Goal: Task Accomplishment & Management: Manage account settings

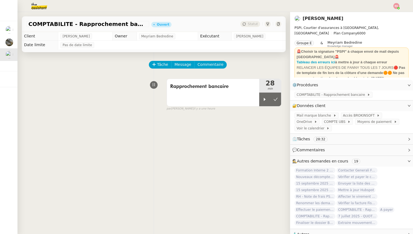
scroll to position [26, 0]
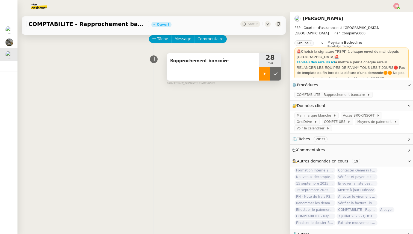
click at [263, 72] on icon at bounding box center [264, 74] width 4 height 4
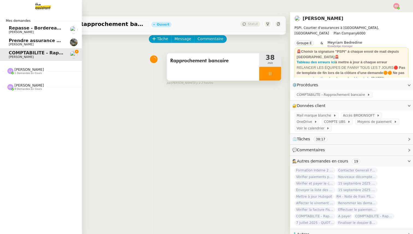
click at [20, 72] on span "[PERSON_NAME]" at bounding box center [28, 69] width 29 height 4
click at [26, 83] on span "Corriger Brokin pour clôture comptable" at bounding box center [58, 81] width 98 height 5
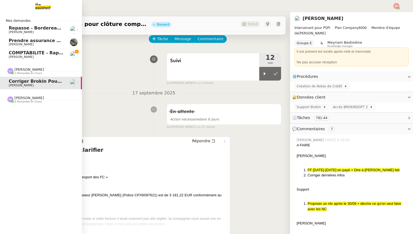
click at [23, 101] on span "8 demandes en cours" at bounding box center [27, 101] width 27 height 3
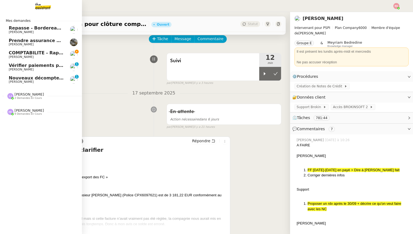
click at [26, 53] on span "COMPTABILITE - Rapprochement bancaire - 18 septembre 2025" at bounding box center [86, 52] width 155 height 5
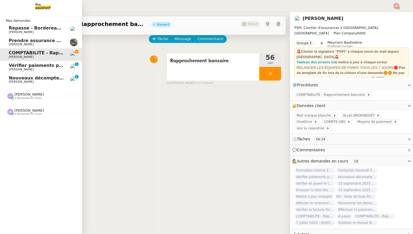
click at [13, 68] on span "[PERSON_NAME]" at bounding box center [21, 70] width 25 height 4
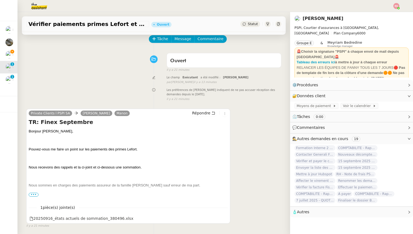
click at [11, 80] on img at bounding box center [9, 80] width 8 height 8
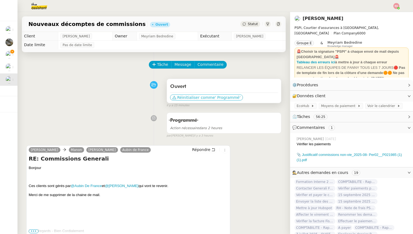
click at [189, 97] on span "Réinitialiser comme" at bounding box center [196, 97] width 38 height 5
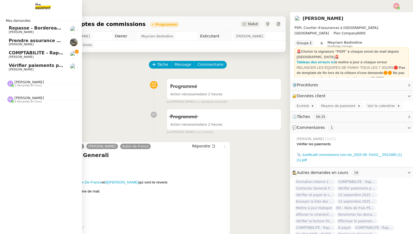
click at [28, 53] on span "COMPTABILITE - Rapprochement bancaire - 18 septembre 2025" at bounding box center [86, 52] width 155 height 5
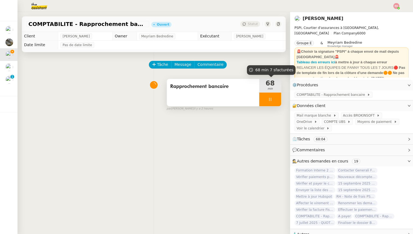
click at [274, 104] on div at bounding box center [270, 100] width 22 height 14
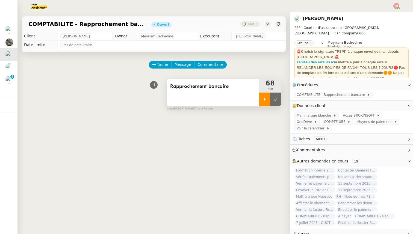
click at [274, 104] on button at bounding box center [275, 100] width 11 height 14
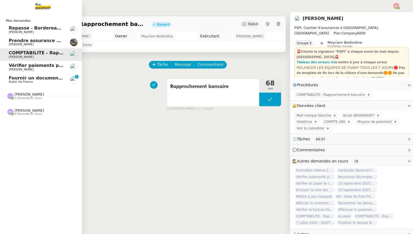
click at [14, 78] on span "Fournir un document bancaire complet" at bounding box center [57, 77] width 96 height 5
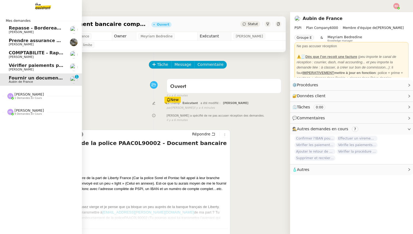
click at [29, 57] on span "[PERSON_NAME]" at bounding box center [36, 56] width 55 height 3
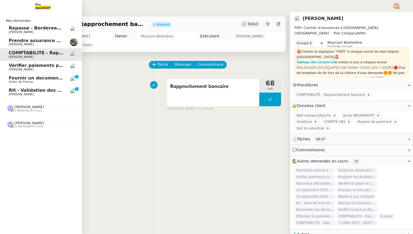
click at [22, 89] on span "RH - Validation des heures employés PSPI - août 2025" at bounding box center [75, 90] width 133 height 5
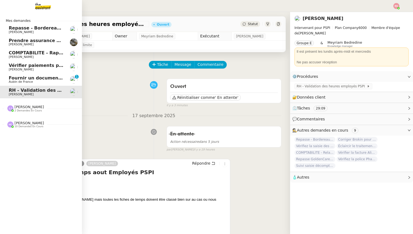
click at [34, 82] on span "Aubin de France" at bounding box center [36, 81] width 55 height 3
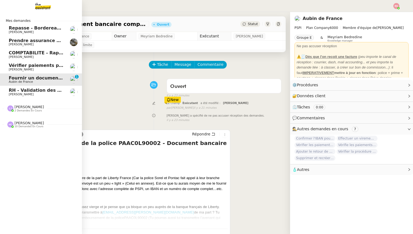
click at [26, 52] on span "COMPTABILITE - Rapprochement bancaire - 18 septembre 2025" at bounding box center [86, 52] width 155 height 5
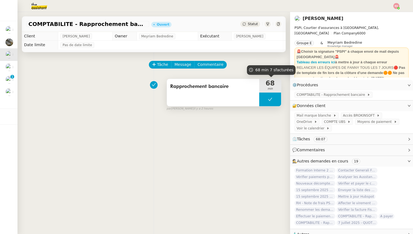
click at [266, 101] on button at bounding box center [270, 100] width 22 height 14
click at [266, 101] on icon at bounding box center [264, 99] width 4 height 4
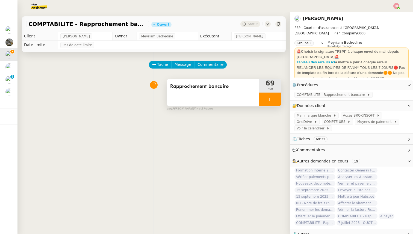
click at [278, 103] on div at bounding box center [270, 100] width 22 height 14
click at [281, 103] on button at bounding box center [281, 100] width 0 height 14
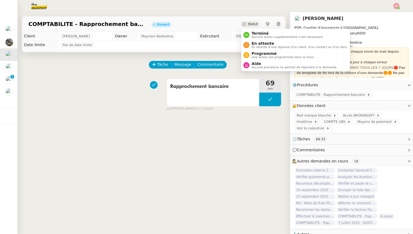
click at [253, 23] on span "Statut" at bounding box center [253, 24] width 10 height 4
click at [254, 32] on span "Terminé" at bounding box center [287, 33] width 72 height 4
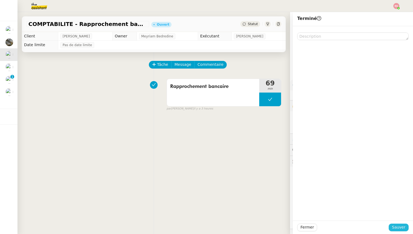
click at [400, 227] on span "Sauver" at bounding box center [398, 227] width 13 height 6
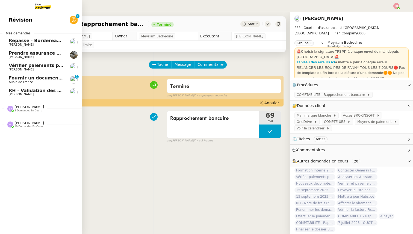
click at [25, 66] on span "Vérifier paiements primes Lefort et De Marignac" at bounding box center [68, 65] width 119 height 5
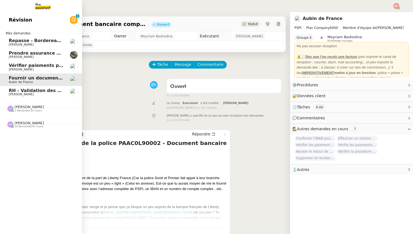
click at [15, 66] on span "Vérifier paiements primes Lefort et De Marignac" at bounding box center [68, 65] width 119 height 5
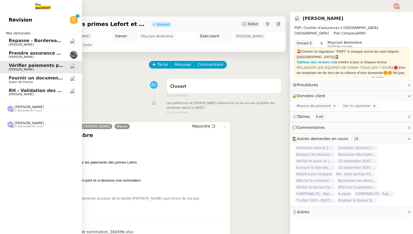
click at [16, 91] on span "RH - Validation des heures employés PSPI - août 2025" at bounding box center [75, 90] width 133 height 5
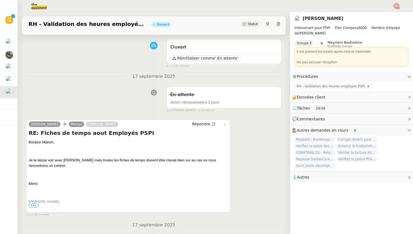
scroll to position [42, 0]
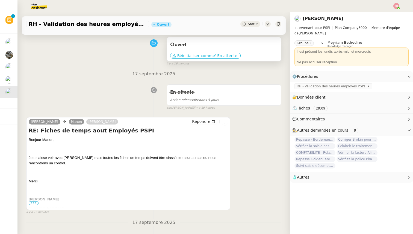
click at [186, 56] on span "Réinitialiser comme" at bounding box center [196, 55] width 38 height 5
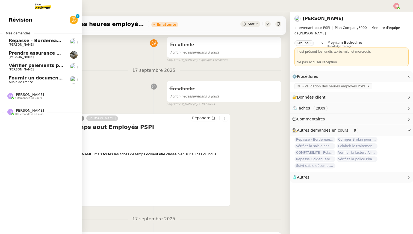
click at [25, 80] on span "Aubin de France" at bounding box center [21, 82] width 24 height 4
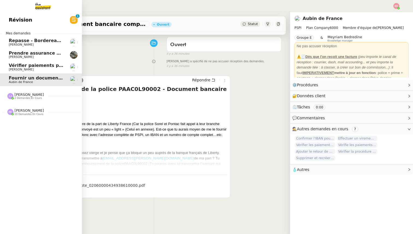
click at [21, 92] on span "[PERSON_NAME] 2 demandes en cours" at bounding box center [43, 93] width 82 height 11
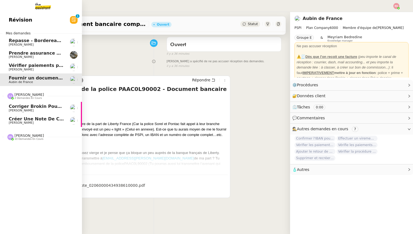
click at [20, 97] on span "2 demandes en cours" at bounding box center [27, 98] width 27 height 3
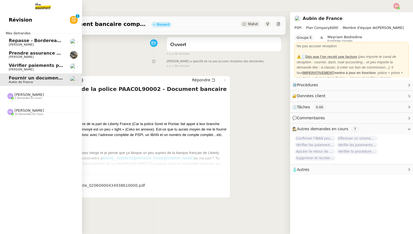
click at [20, 112] on span "[PERSON_NAME]" at bounding box center [28, 110] width 29 height 4
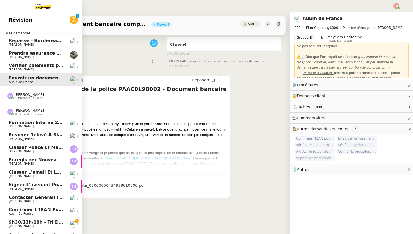
click at [20, 112] on span "[PERSON_NAME]" at bounding box center [28, 110] width 29 height 4
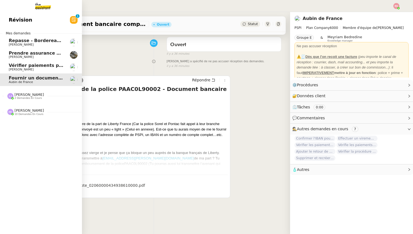
click at [30, 66] on span "Vérifier paiements primes Lefort et De Marignac" at bounding box center [68, 65] width 119 height 5
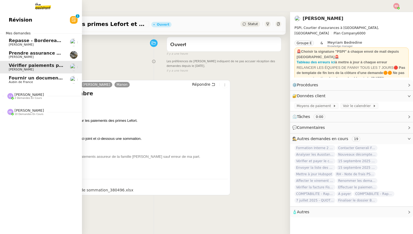
click at [23, 57] on span "[PERSON_NAME]" at bounding box center [21, 57] width 25 height 4
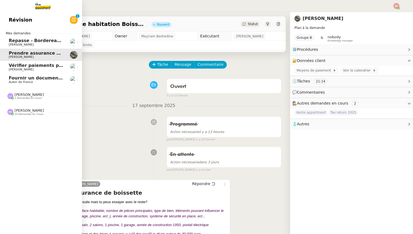
click at [20, 44] on span "[PERSON_NAME]" at bounding box center [21, 45] width 25 height 4
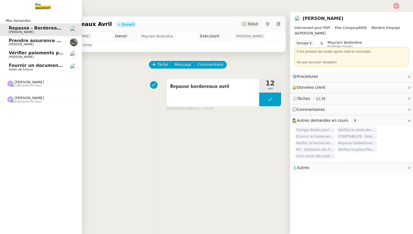
click at [50, 55] on span "[PERSON_NAME]" at bounding box center [36, 56] width 55 height 3
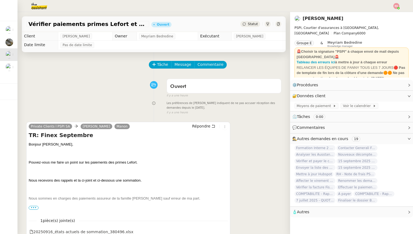
click at [47, 7] on img at bounding box center [35, 6] width 42 height 12
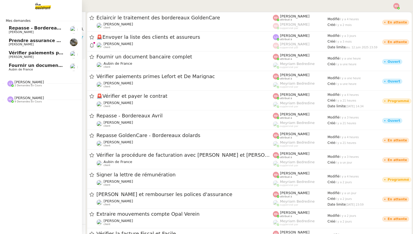
click at [19, 68] on span "Aubin de France" at bounding box center [21, 70] width 24 height 4
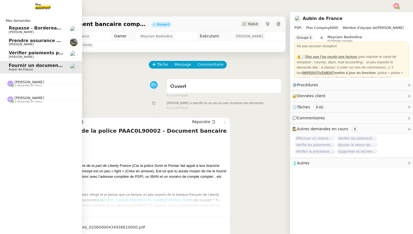
click at [20, 54] on span "Vérifier paiements primes Lefort et De Marignac" at bounding box center [68, 52] width 119 height 5
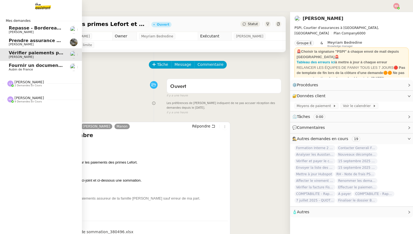
click at [17, 69] on span "Aubin de France" at bounding box center [21, 70] width 24 height 4
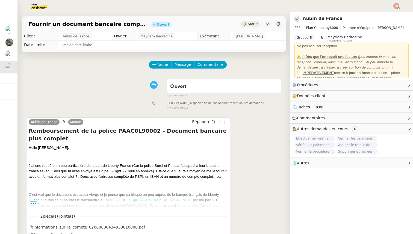
click at [35, 9] on img at bounding box center [35, 6] width 42 height 12
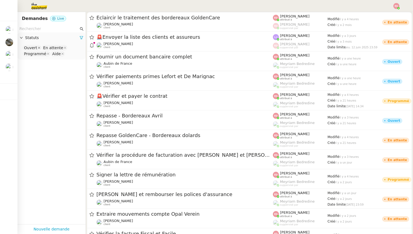
click at [38, 47] on icon at bounding box center [39, 47] width 3 height 3
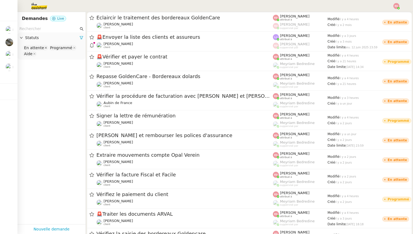
click at [44, 47] on icon at bounding box center [45, 47] width 3 height 3
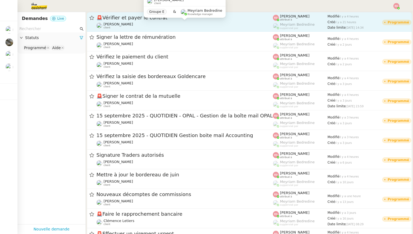
click at [135, 24] on div "[PERSON_NAME] client" at bounding box center [184, 25] width 176 height 7
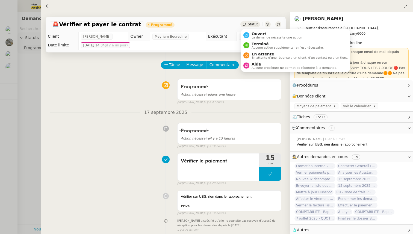
click at [247, 25] on div "Statut" at bounding box center [250, 24] width 20 height 6
click at [255, 36] on span "La demande nécessite une action" at bounding box center [276, 37] width 51 height 3
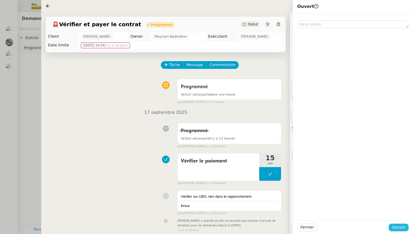
click at [400, 227] on span "Sauver" at bounding box center [398, 227] width 13 height 6
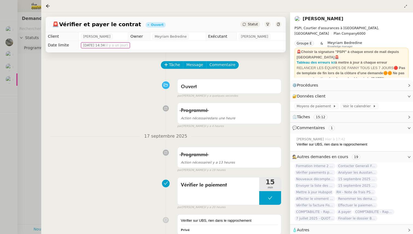
click at [34, 154] on div at bounding box center [206, 117] width 413 height 234
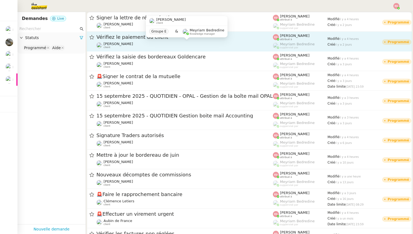
click at [120, 40] on div "Vérifiez le paiement du client" at bounding box center [184, 37] width 176 height 7
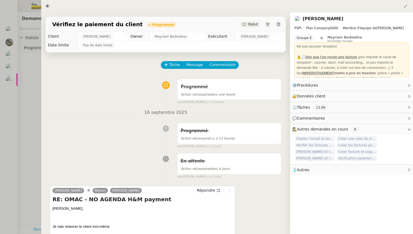
click at [248, 26] on span "Statut" at bounding box center [253, 24] width 10 height 4
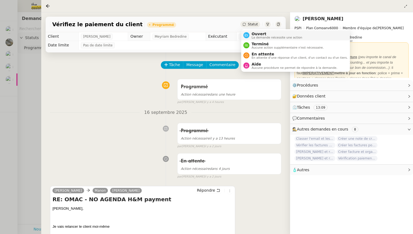
click at [253, 37] on span "La demande nécessite une action" at bounding box center [276, 37] width 51 height 3
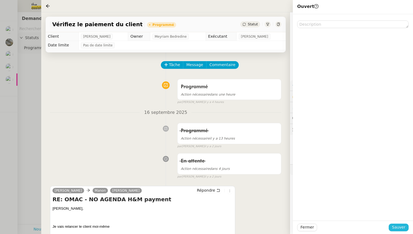
click at [396, 227] on span "Sauver" at bounding box center [398, 227] width 13 height 6
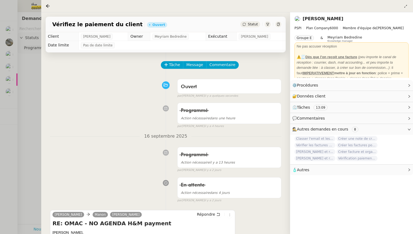
click at [31, 130] on div at bounding box center [206, 117] width 413 height 234
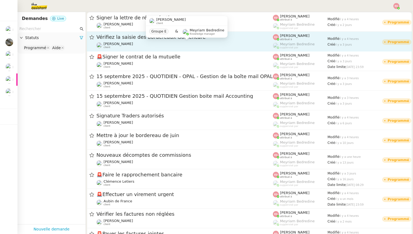
click at [136, 44] on div "[PERSON_NAME] client" at bounding box center [184, 45] width 176 height 7
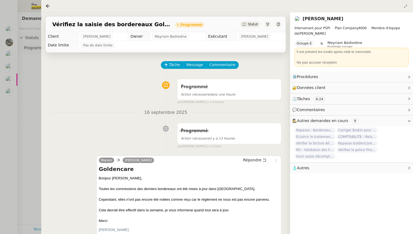
click at [256, 22] on div "Statut" at bounding box center [250, 24] width 20 height 6
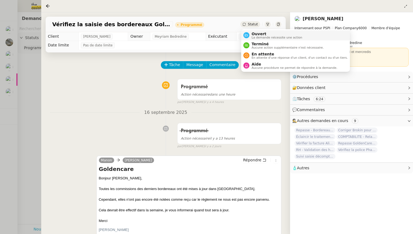
click at [261, 38] on span "La demande nécessite une action" at bounding box center [276, 37] width 51 height 3
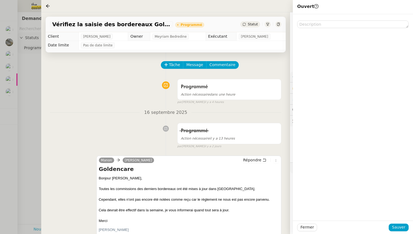
click at [30, 78] on div at bounding box center [206, 117] width 413 height 234
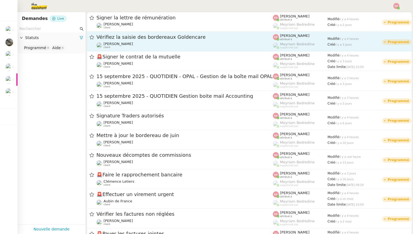
click at [117, 43] on span "[PERSON_NAME]" at bounding box center [117, 44] width 29 height 4
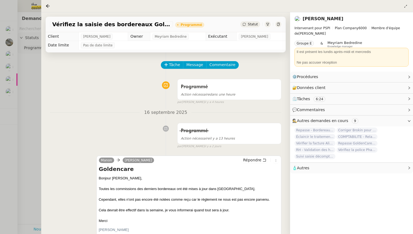
click at [248, 24] on div "Statut" at bounding box center [250, 24] width 20 height 6
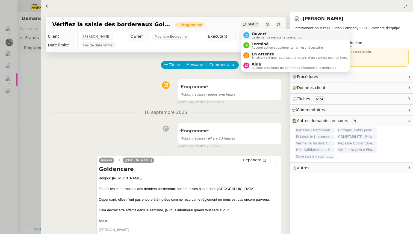
click at [248, 37] on nz-avatar at bounding box center [246, 35] width 6 height 6
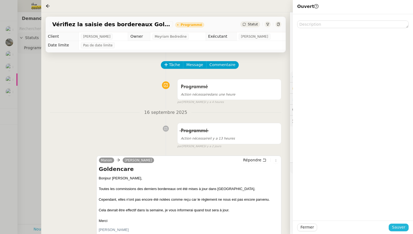
click at [402, 225] on span "Sauver" at bounding box center [398, 227] width 13 height 6
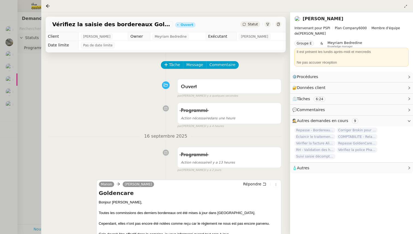
click at [28, 119] on div at bounding box center [206, 117] width 413 height 234
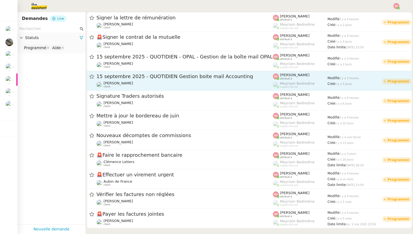
click at [145, 79] on div "15 septembre 2025 - QUOTIDIEN Gestion boite mail Accounting" at bounding box center [184, 76] width 176 height 7
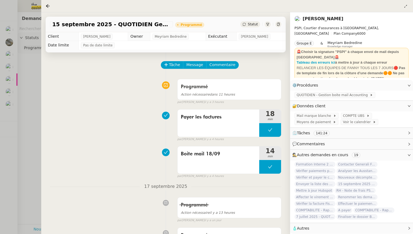
click at [24, 95] on div at bounding box center [206, 117] width 413 height 234
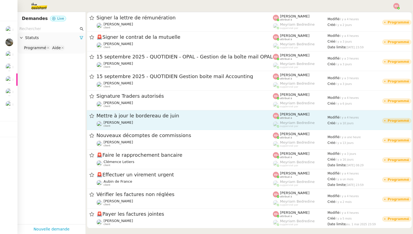
click at [146, 118] on div "Mettre à jour le bordereau de juin" at bounding box center [184, 115] width 176 height 7
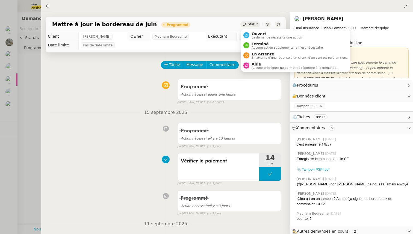
click at [251, 25] on span "Statut" at bounding box center [253, 24] width 10 height 4
click at [257, 35] on span "Ouvert" at bounding box center [276, 34] width 51 height 4
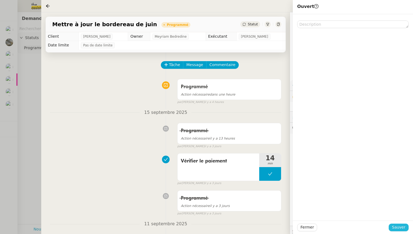
click at [393, 229] on span "Sauver" at bounding box center [398, 227] width 13 height 6
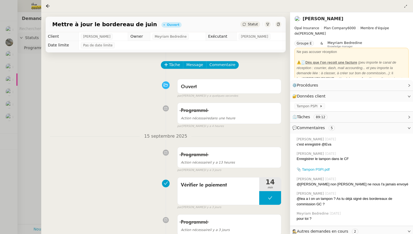
click at [38, 134] on div at bounding box center [206, 117] width 413 height 234
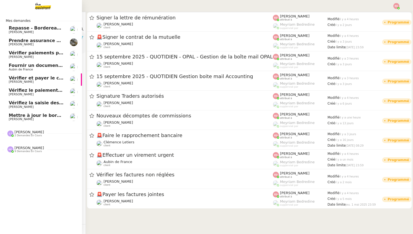
click at [21, 72] on link "Fournir un document bancaire complet Aubin de France" at bounding box center [41, 67] width 82 height 13
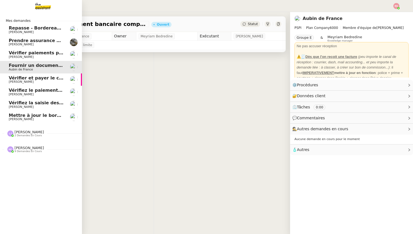
click at [24, 78] on span "Vérifier et payer le contrat" at bounding box center [42, 77] width 66 height 5
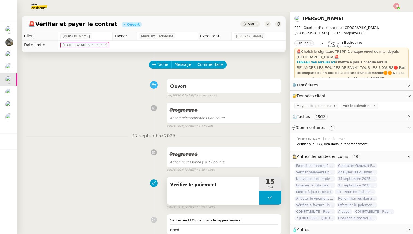
click at [181, 182] on span "Vérifier le paiement" at bounding box center [213, 185] width 86 height 8
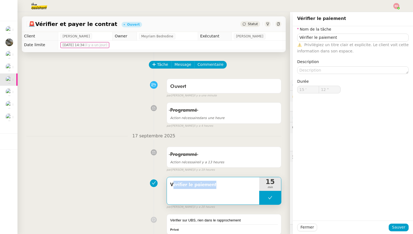
copy div "Vérifier le paiement"
click at [394, 228] on span "Sauver" at bounding box center [398, 227] width 13 height 6
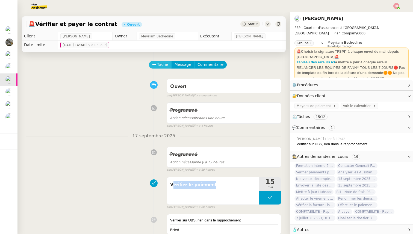
click at [159, 63] on span "Tâche" at bounding box center [162, 64] width 11 height 6
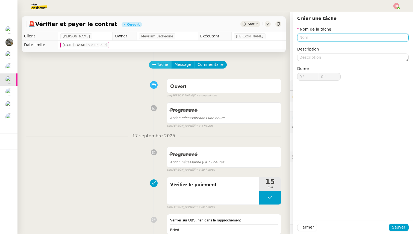
paste input "Vérifier le paiement"
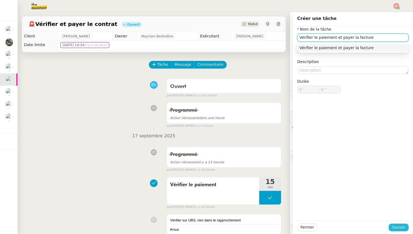
type input "Vérifier le paiement et payer la facture"
click at [396, 228] on span "Sauver" at bounding box center [398, 227] width 13 height 6
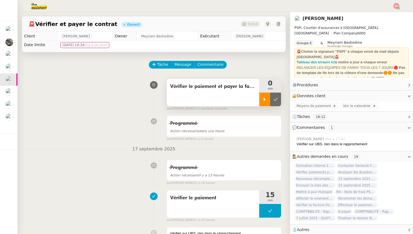
click at [259, 99] on div at bounding box center [264, 100] width 11 height 14
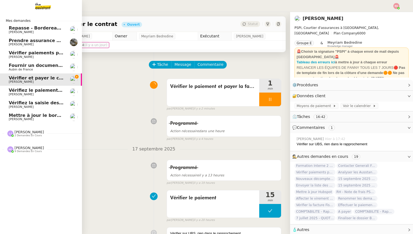
click at [29, 91] on span "Vérifiez le paiement du client" at bounding box center [45, 90] width 72 height 5
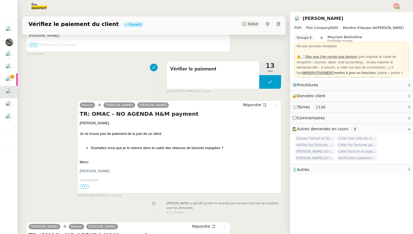
scroll to position [259, 0]
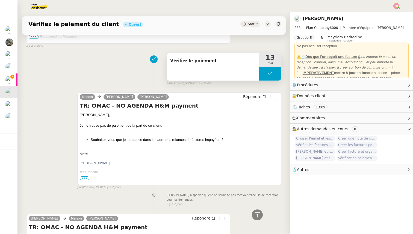
click at [195, 61] on span "Vérifier le paiement" at bounding box center [213, 61] width 86 height 8
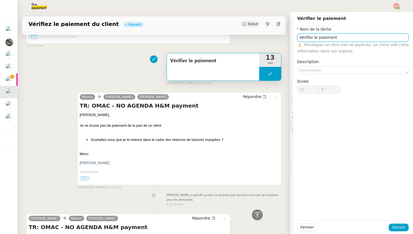
click at [303, 35] on input "Vérifier le paiement" at bounding box center [352, 38] width 111 height 8
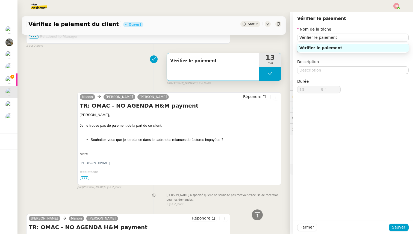
click at [127, 68] on div "Vérifier le paiement 13 min false par [PERSON_NAME] [DATE]" at bounding box center [153, 67] width 255 height 35
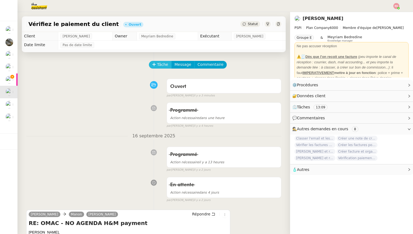
click at [161, 61] on button "Tâche" at bounding box center [160, 65] width 23 height 8
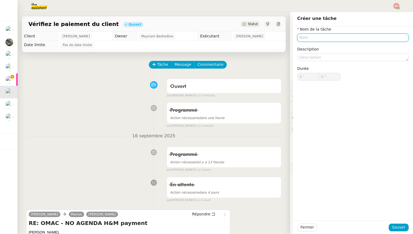
paste input "Vérifier le paiement"
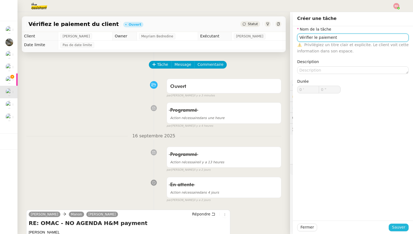
type input "Vérifier le paiement"
click at [400, 229] on span "Sauver" at bounding box center [398, 227] width 13 height 6
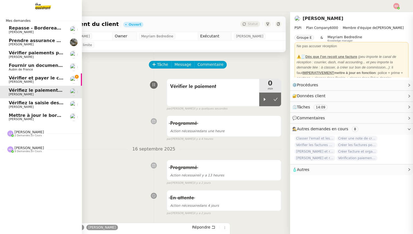
click at [23, 103] on span "Vérifiez la saisie des bordereaux Goldencare" at bounding box center [64, 102] width 110 height 5
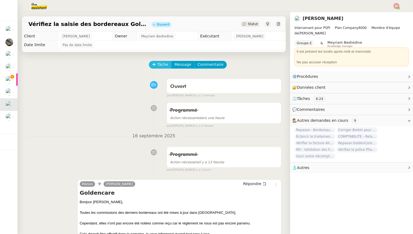
click at [157, 63] on button "Tâche" at bounding box center [160, 65] width 23 height 8
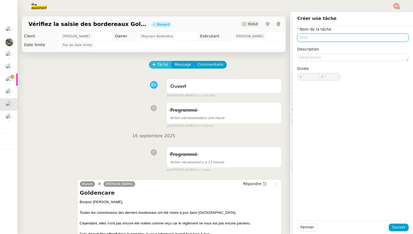
paste input "Vérifier le paiement"
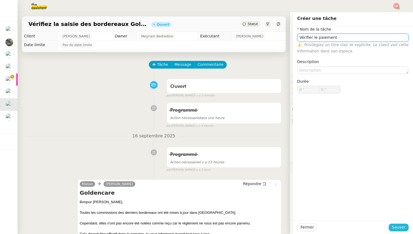
type input "Vérifier le paiement"
click at [393, 226] on span "Sauver" at bounding box center [398, 227] width 13 height 6
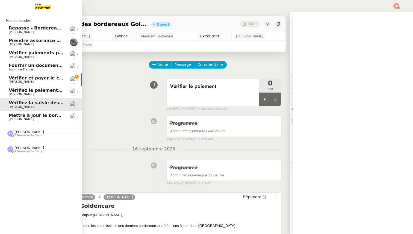
click at [14, 119] on span "[PERSON_NAME]" at bounding box center [21, 119] width 25 height 4
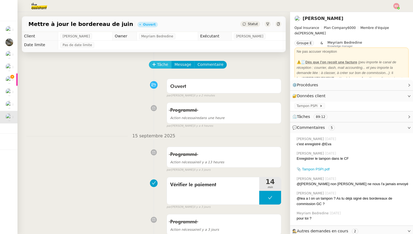
click at [161, 66] on span "Tâche" at bounding box center [162, 64] width 11 height 6
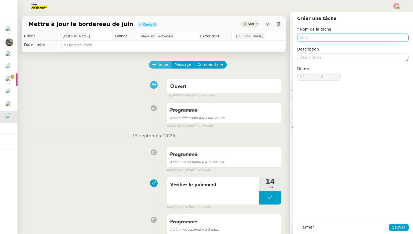
paste input "Vérifier le paiement"
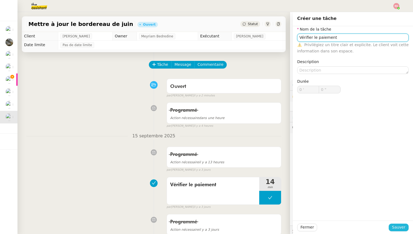
type input "Vérifier le paiement"
click at [399, 226] on span "Sauver" at bounding box center [398, 227] width 13 height 6
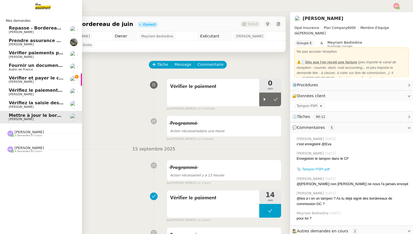
click at [28, 79] on span "Vérifier et payer le contrat" at bounding box center [42, 77] width 66 height 5
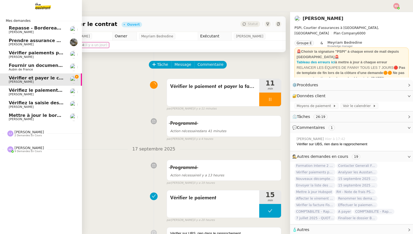
click at [43, 10] on img at bounding box center [38, 6] width 42 height 12
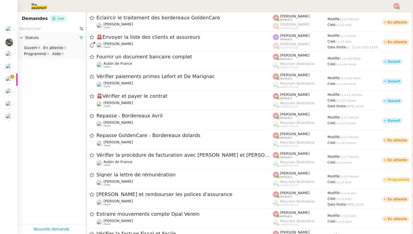
click at [38, 47] on icon at bounding box center [39, 47] width 3 height 3
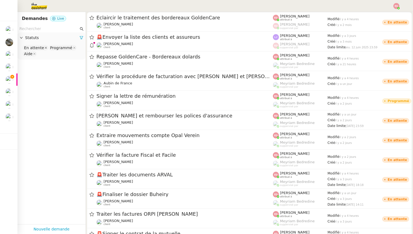
click at [44, 47] on icon at bounding box center [45, 47] width 3 height 3
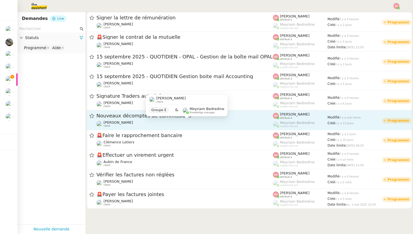
click at [129, 120] on div "[PERSON_NAME] client" at bounding box center [184, 123] width 176 height 7
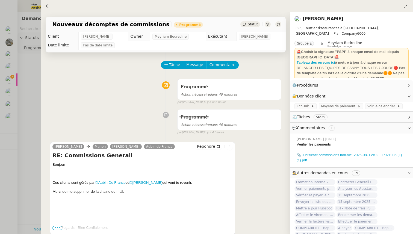
click at [33, 92] on div at bounding box center [206, 117] width 413 height 234
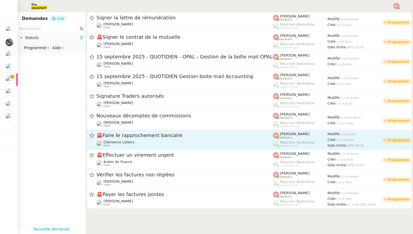
click at [114, 138] on div "🚨 Faire le rapprochement bancaire" at bounding box center [184, 135] width 176 height 7
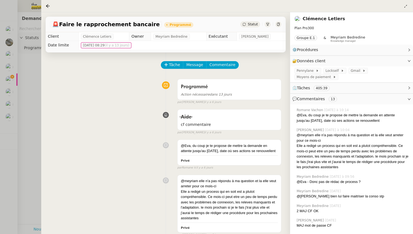
click at [35, 138] on div at bounding box center [206, 117] width 413 height 234
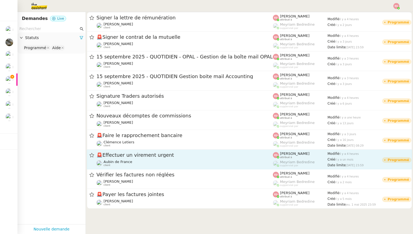
click at [129, 159] on div "🚨 Effectuer un virement urgent Aubin de [GEOGRAPHIC_DATA] client" at bounding box center [184, 159] width 176 height 15
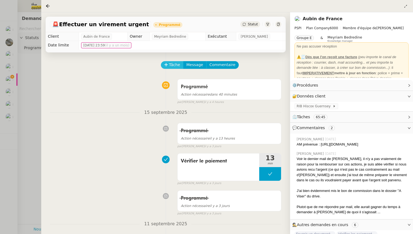
click at [175, 64] on span "Tâche" at bounding box center [174, 65] width 11 height 6
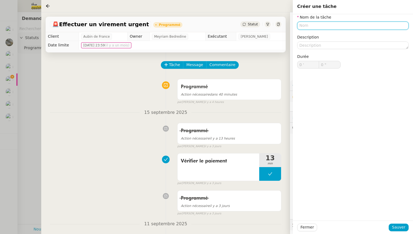
paste input "Vérifier le paiement"
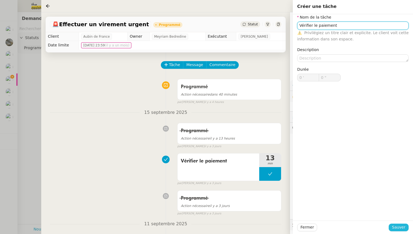
type input "Vérifier le paiement"
click at [401, 225] on span "Sauver" at bounding box center [398, 227] width 13 height 6
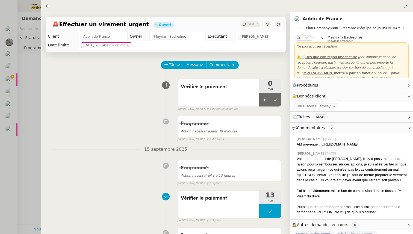
click at [40, 139] on div at bounding box center [206, 117] width 413 height 234
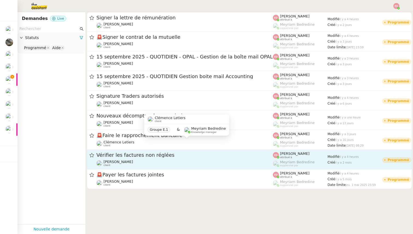
click at [133, 158] on div "Vérifier les factures non réglées" at bounding box center [184, 155] width 176 height 7
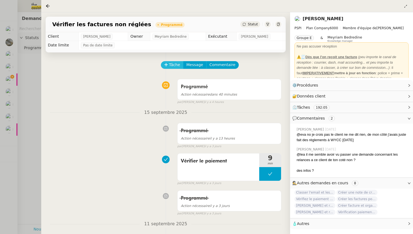
click at [172, 64] on span "Tâche" at bounding box center [174, 65] width 11 height 6
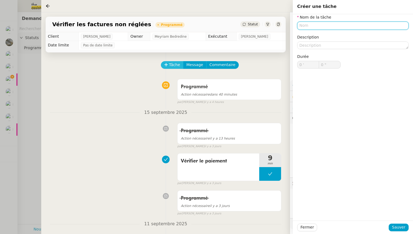
paste input "Vérifier le paiement"
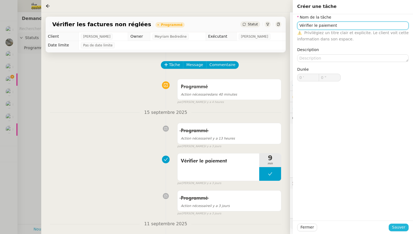
type input "Vérifier le paiement"
click at [393, 229] on span "Sauver" at bounding box center [398, 227] width 13 height 6
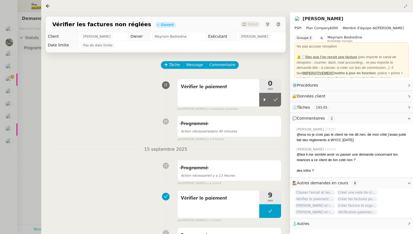
click at [24, 164] on div at bounding box center [206, 117] width 413 height 234
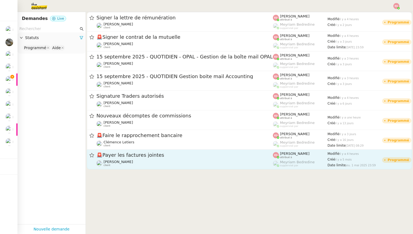
click at [155, 159] on div "🚨 Payer les factures jointes [PERSON_NAME] client" at bounding box center [184, 159] width 176 height 15
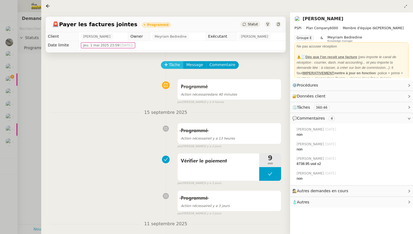
click at [176, 64] on span "Tâche" at bounding box center [174, 65] width 11 height 6
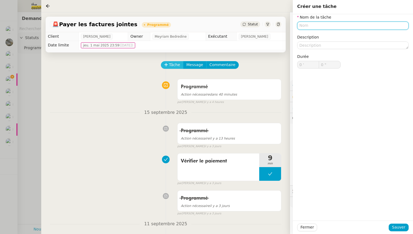
paste input "Vérifier le paiement"
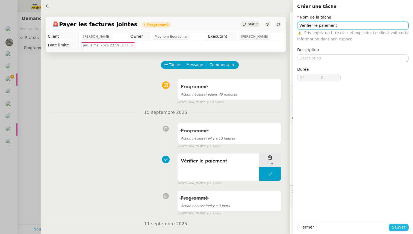
type input "Vérifier le paiement"
click at [397, 229] on span "Sauver" at bounding box center [398, 227] width 13 height 6
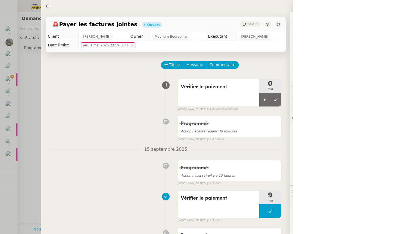
click at [23, 122] on div at bounding box center [206, 117] width 413 height 234
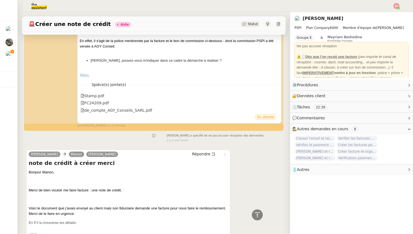
scroll to position [286, 0]
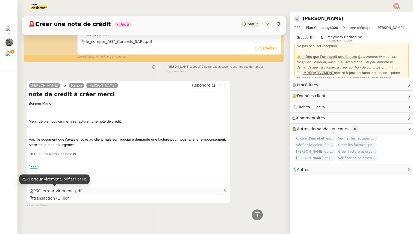
click at [56, 191] on div "PSPI erreur virement..pdf" at bounding box center [55, 191] width 52 height 6
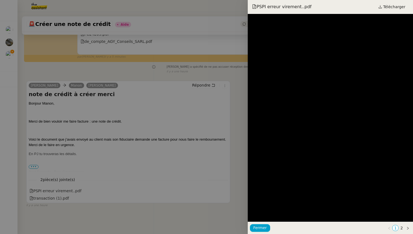
click at [90, 191] on div at bounding box center [206, 117] width 413 height 234
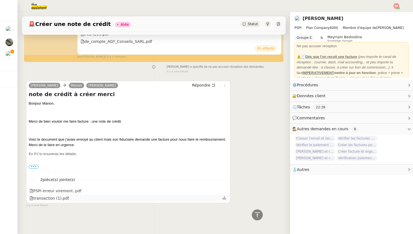
click at [54, 198] on div "transaction (1).pdf" at bounding box center [49, 198] width 40 height 6
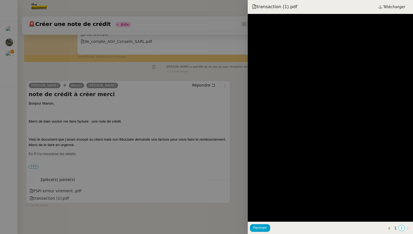
click at [80, 183] on div at bounding box center [206, 117] width 413 height 234
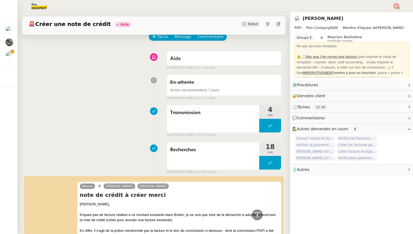
scroll to position [0, 0]
